Goal: Task Accomplishment & Management: Use online tool/utility

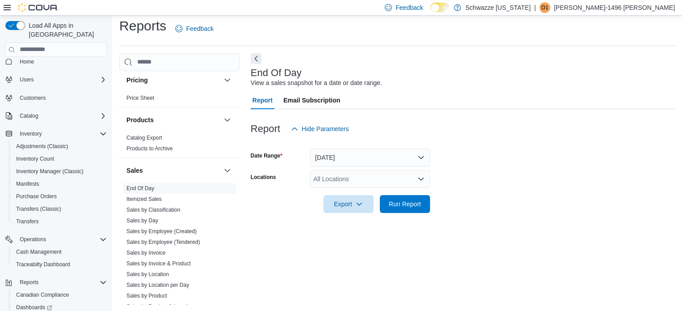
scroll to position [52, 0]
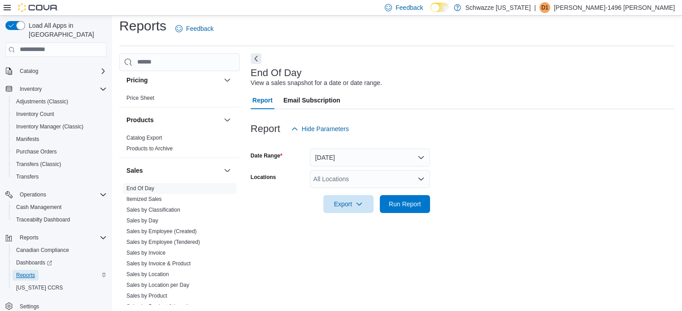
click at [24, 272] on span "Reports" at bounding box center [25, 275] width 19 height 7
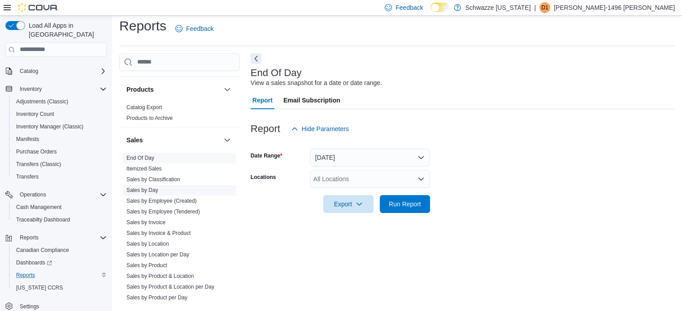
scroll to position [582, 0]
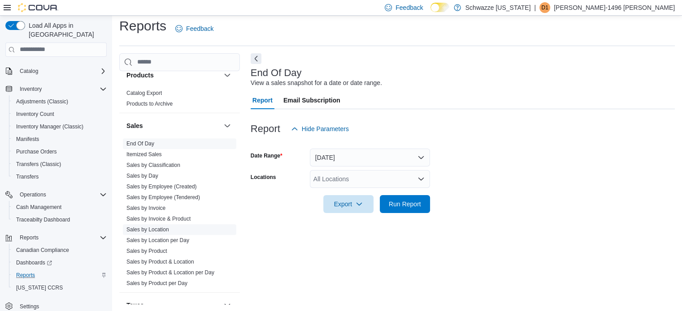
click at [156, 229] on link "Sales by Location" at bounding box center [147, 230] width 43 height 6
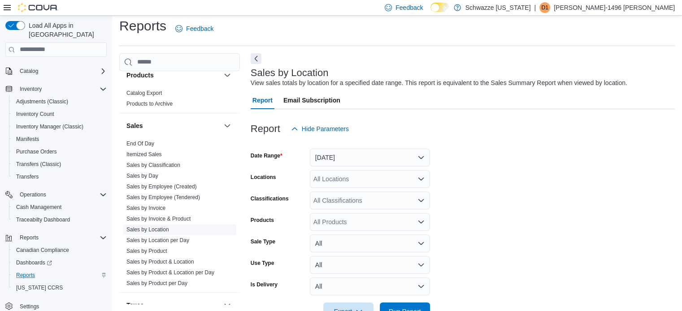
scroll to position [21, 0]
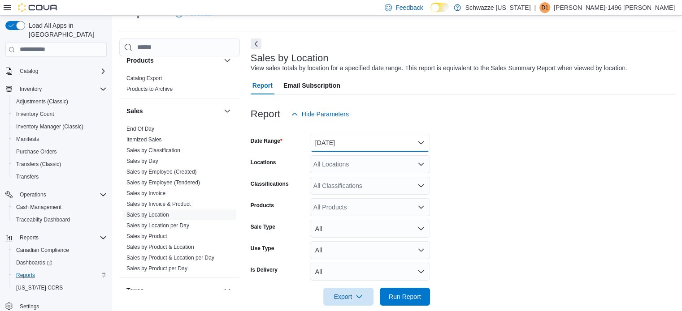
click at [382, 142] on button "[DATE]" at bounding box center [370, 143] width 120 height 18
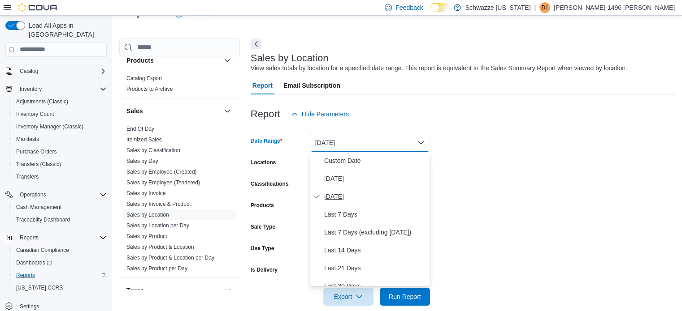
click at [354, 192] on span "[DATE]" at bounding box center [375, 196] width 102 height 11
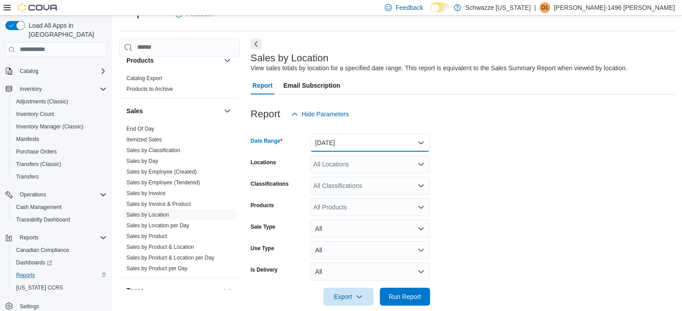
click at [353, 142] on button "[DATE]" at bounding box center [370, 143] width 120 height 18
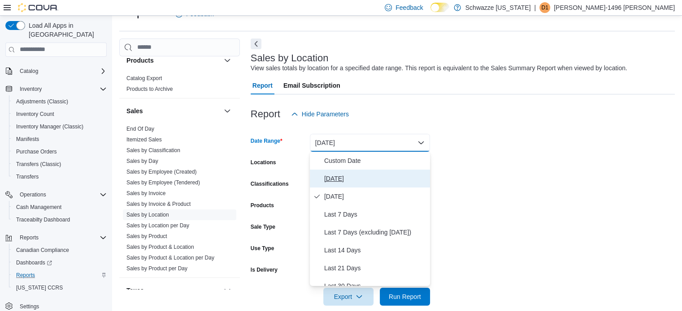
click at [342, 177] on span "[DATE]" at bounding box center [375, 178] width 102 height 11
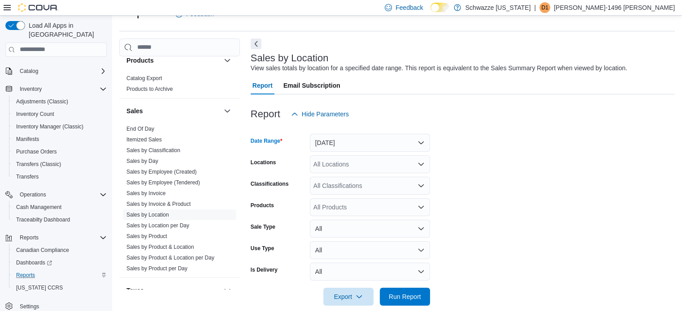
click at [349, 165] on div "All Locations" at bounding box center [370, 164] width 120 height 18
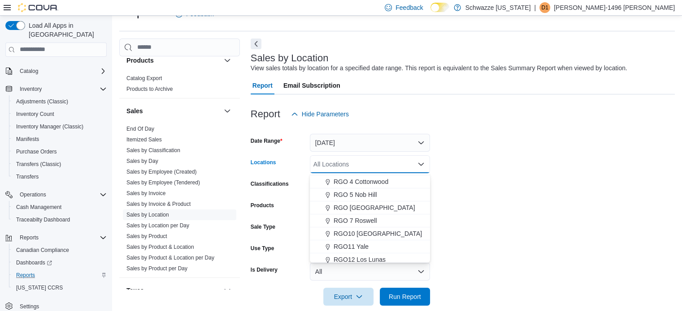
scroll to position [269, 0]
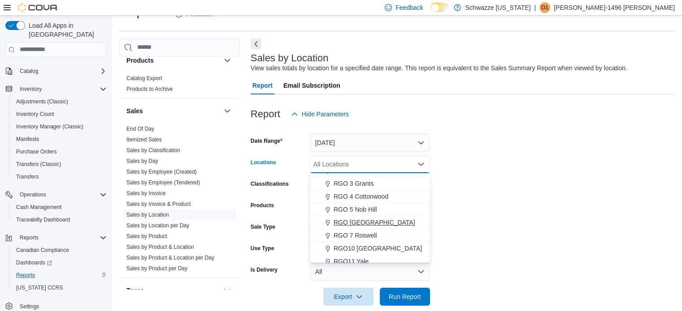
click at [380, 224] on span "RGO [GEOGRAPHIC_DATA]" at bounding box center [374, 222] width 82 height 9
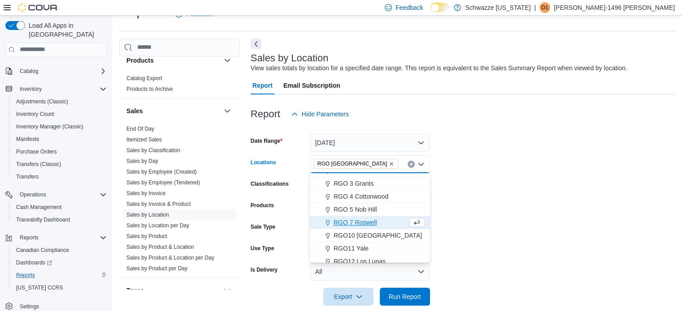
click at [636, 183] on form "Date Range [DATE] Locations RGO 6 [GEOGRAPHIC_DATA] Combo box. Selected. [GEOGR…" at bounding box center [462, 214] width 424 height 183
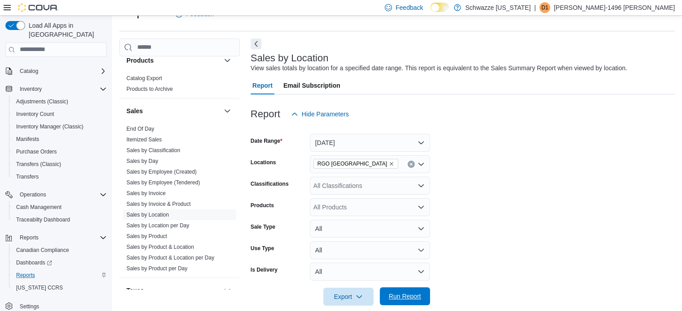
click at [398, 293] on span "Run Report" at bounding box center [404, 296] width 32 height 9
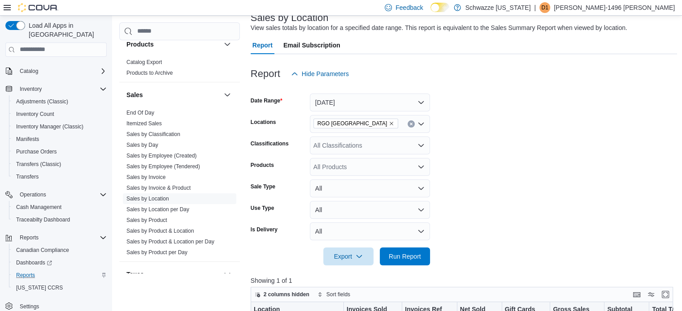
scroll to position [155, 0]
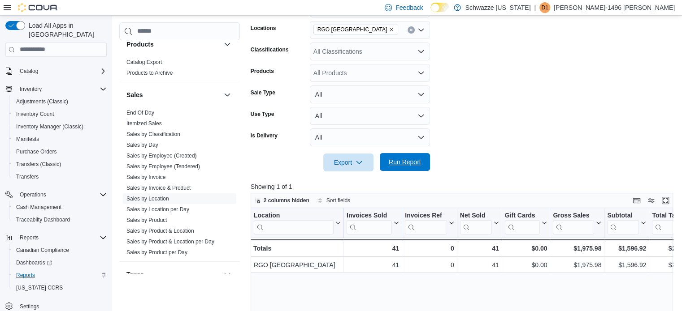
click at [412, 168] on span "Run Report" at bounding box center [404, 162] width 39 height 18
click at [665, 199] on button "Enter fullscreen" at bounding box center [665, 200] width 11 height 11
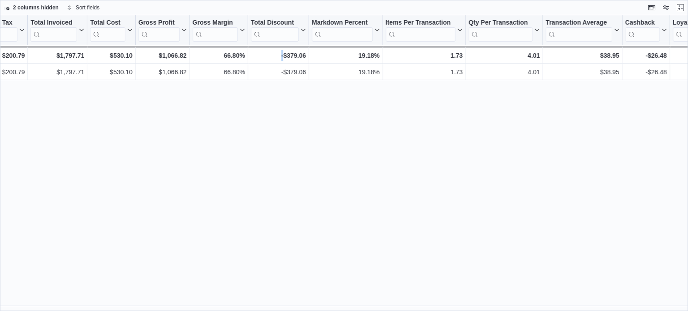
scroll to position [0, 416]
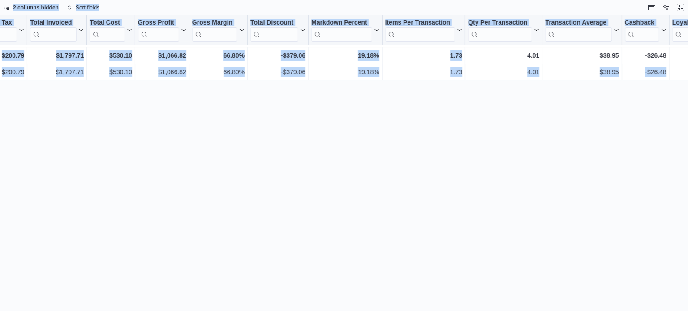
drag, startPoint x: 461, startPoint y: 306, endPoint x: 439, endPoint y: 313, distance: 22.7
click at [439, 311] on html "Feedback Dark Mode Schwazze [US_STATE] | D1 [PERSON_NAME]-1496 [PERSON_NAME] Lo…" at bounding box center [344, 155] width 688 height 311
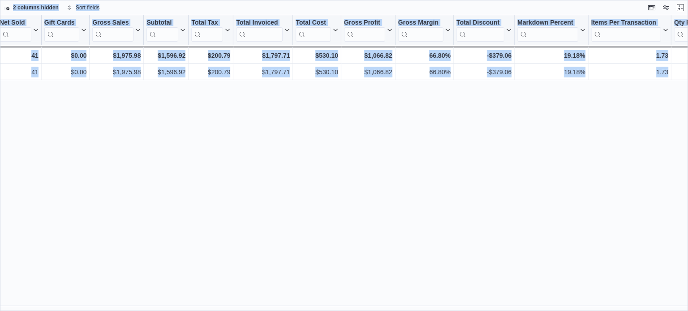
scroll to position [0, 203]
